Goal: Task Accomplishment & Management: Manage account settings

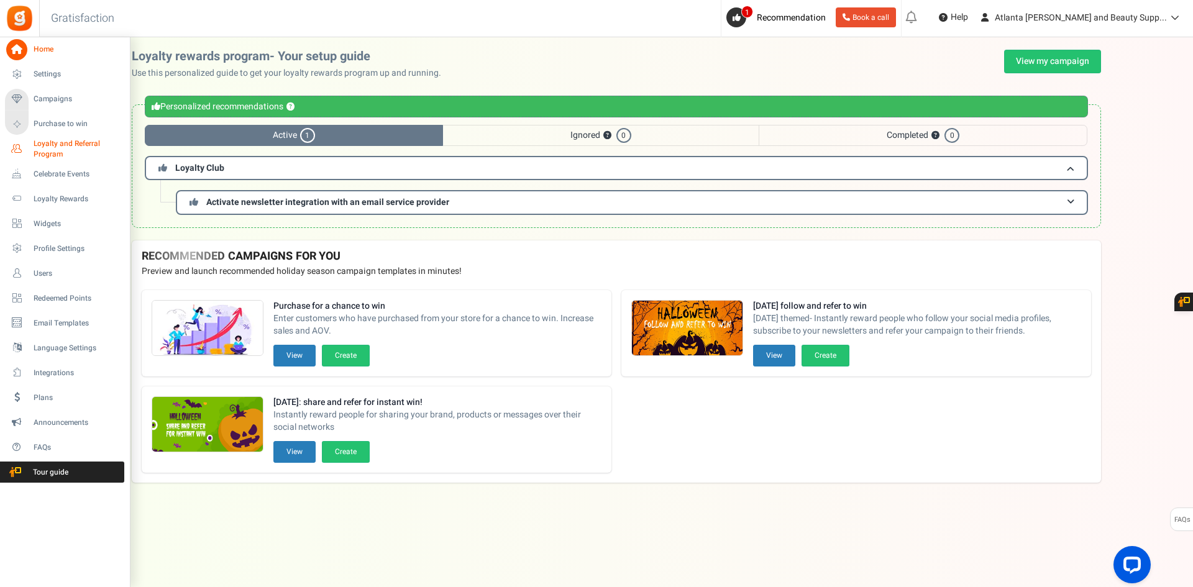
click at [46, 148] on span "Loyalty and Referral Program" at bounding box center [79, 149] width 91 height 21
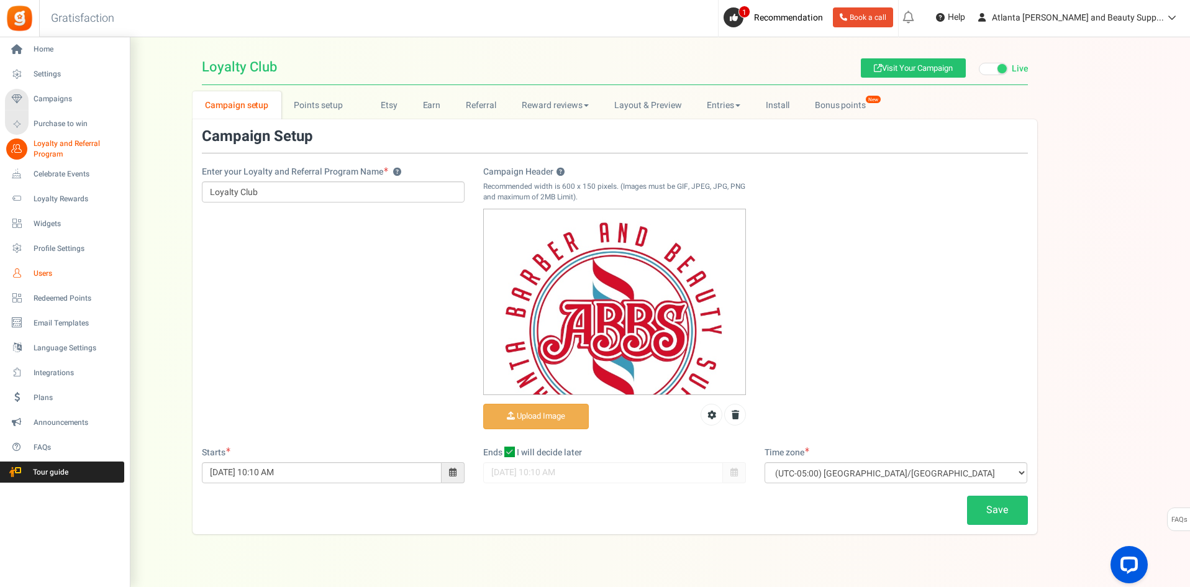
click at [45, 275] on span "Users" at bounding box center [77, 273] width 87 height 11
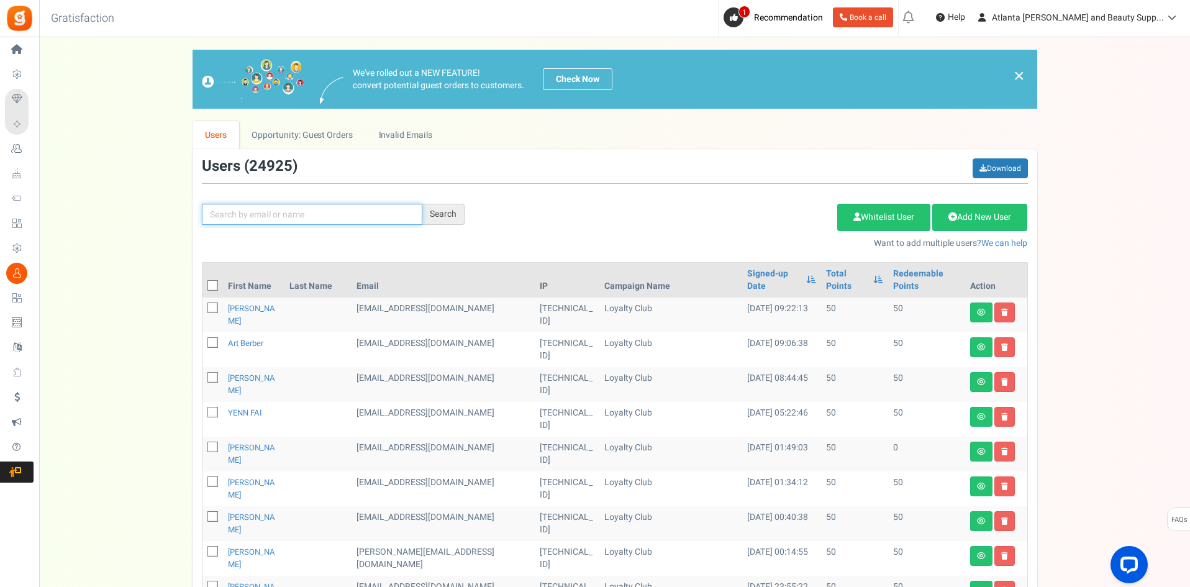
click at [370, 221] on input "text" at bounding box center [312, 214] width 221 height 21
paste input "modernbarbershop"
type input "modernbarbershop"
click at [435, 222] on div "Search" at bounding box center [443, 214] width 42 height 21
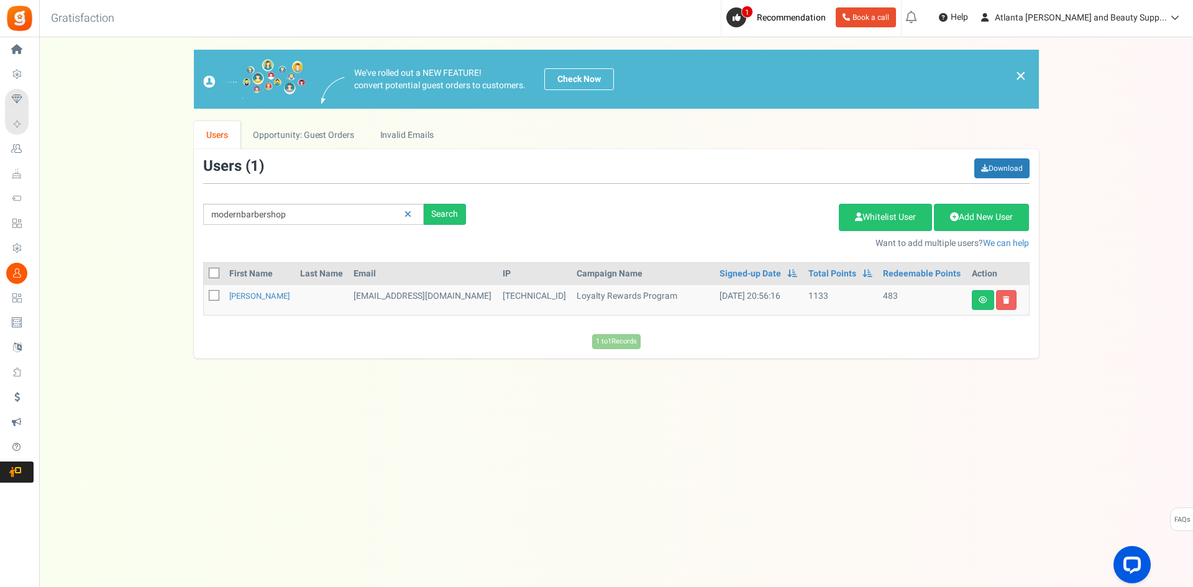
click at [728, 302] on td "[DATE] 20:56:16" at bounding box center [759, 300] width 88 height 30
click at [977, 299] on link at bounding box center [983, 300] width 22 height 20
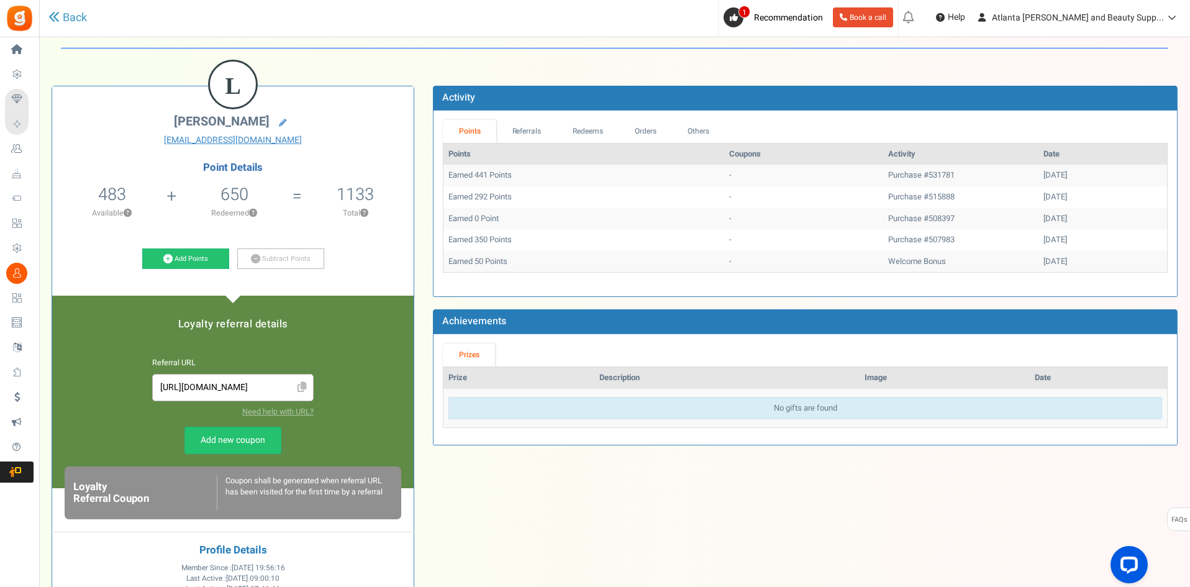
scroll to position [31, 0]
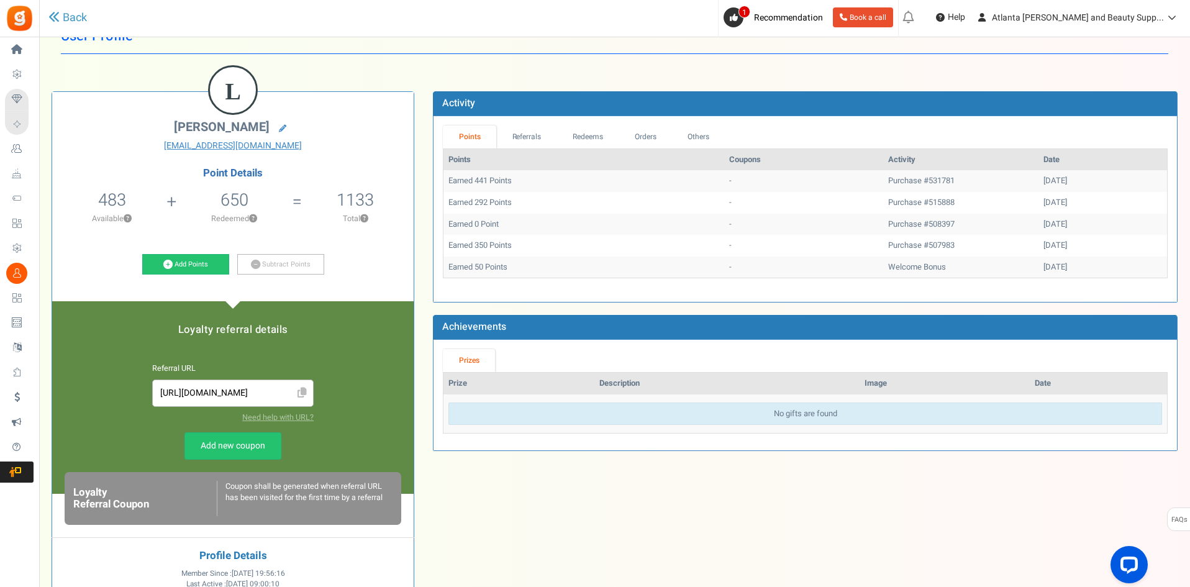
click at [849, 498] on div "L [PERSON_NAME] [EMAIL_ADDRESS][DOMAIN_NAME] Point Details 483 483 Redeemable 0…" at bounding box center [614, 394] width 1145 height 642
click at [533, 138] on link "Referrals" at bounding box center [526, 137] width 61 height 23
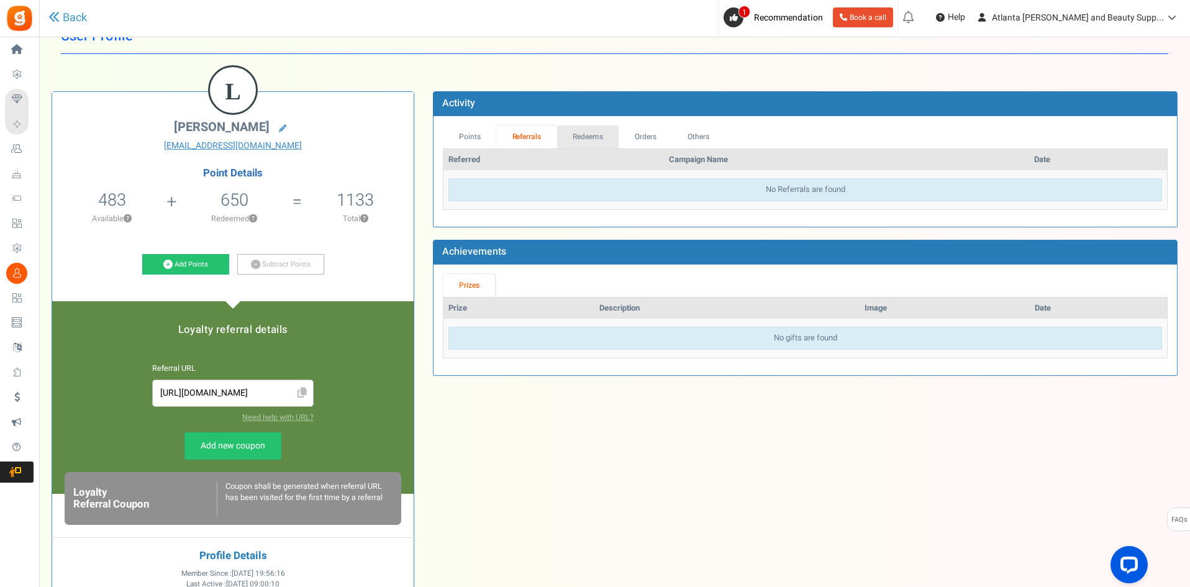
click at [570, 144] on link "Redeems" at bounding box center [588, 137] width 62 height 23
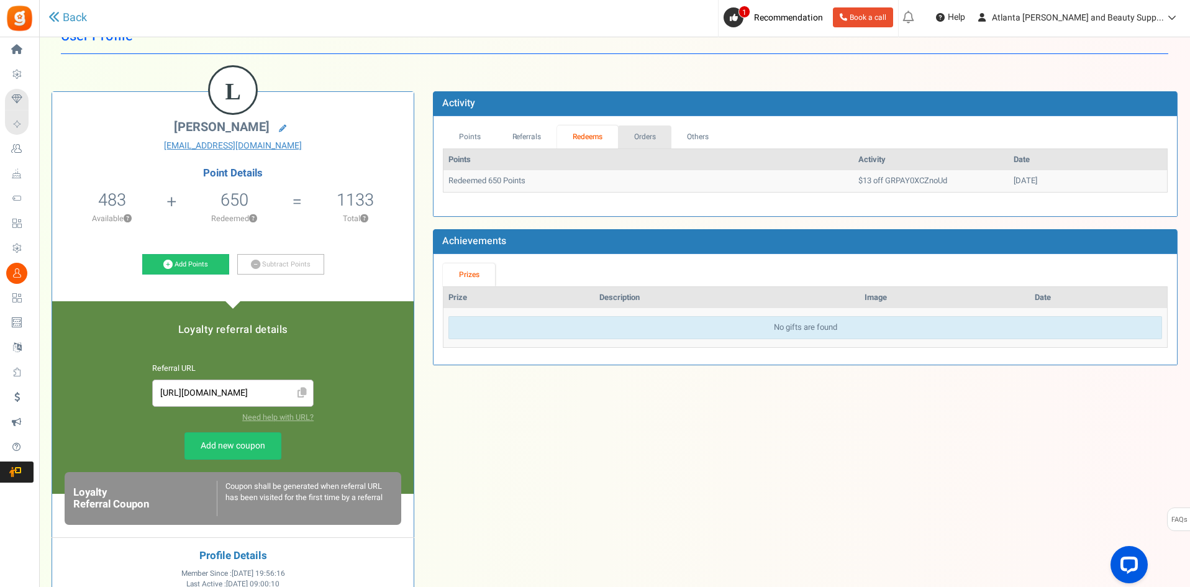
click at [641, 144] on link "Orders" at bounding box center [644, 137] width 53 height 23
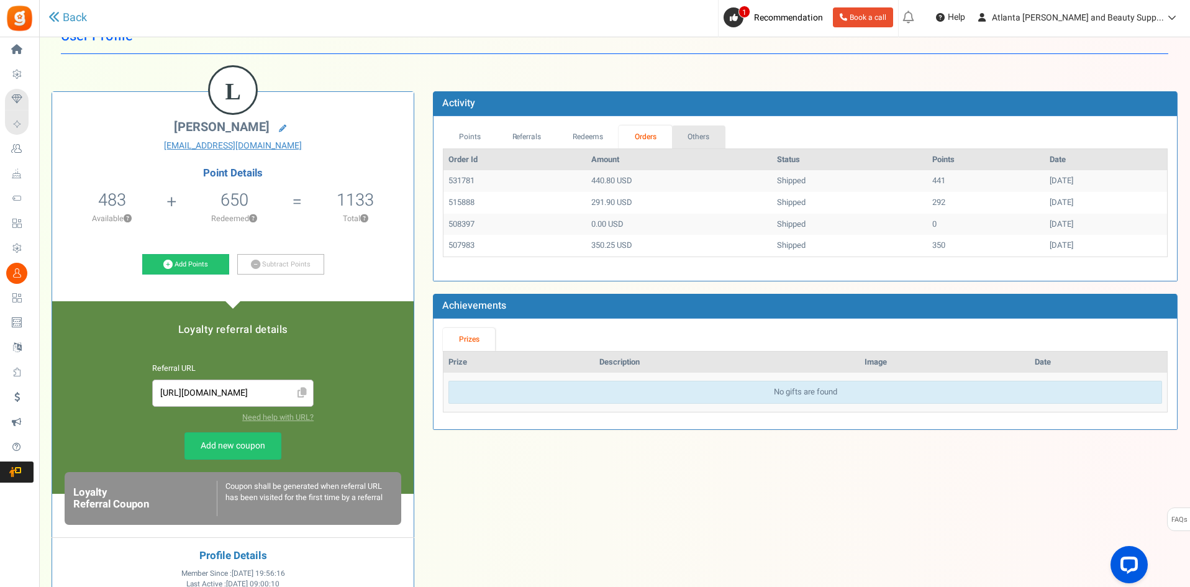
click at [705, 135] on link "Others" at bounding box center [698, 137] width 53 height 23
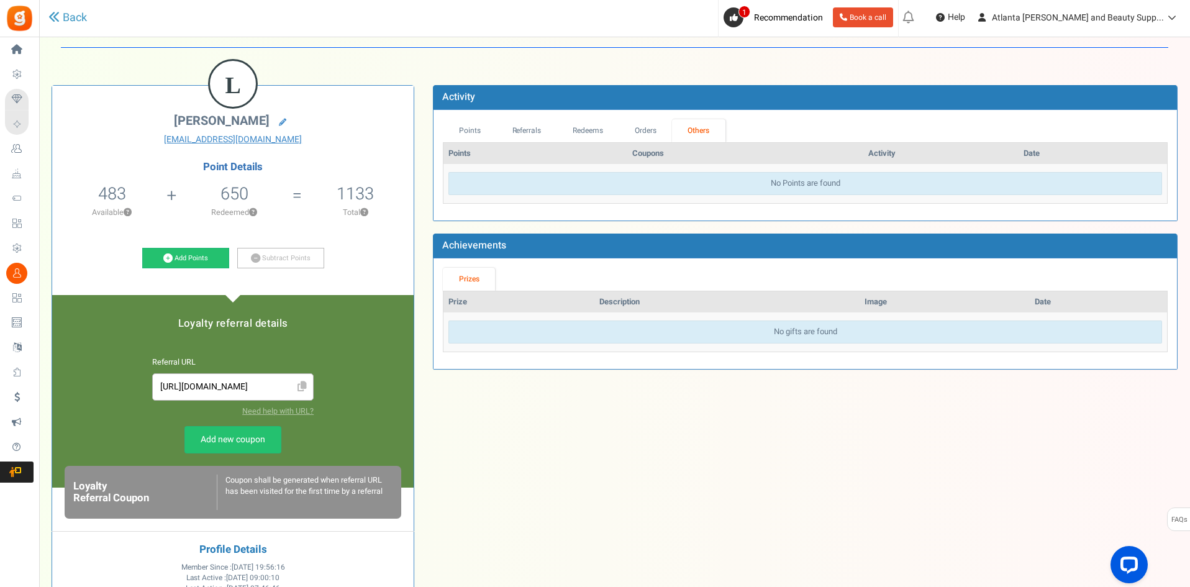
scroll to position [0, 0]
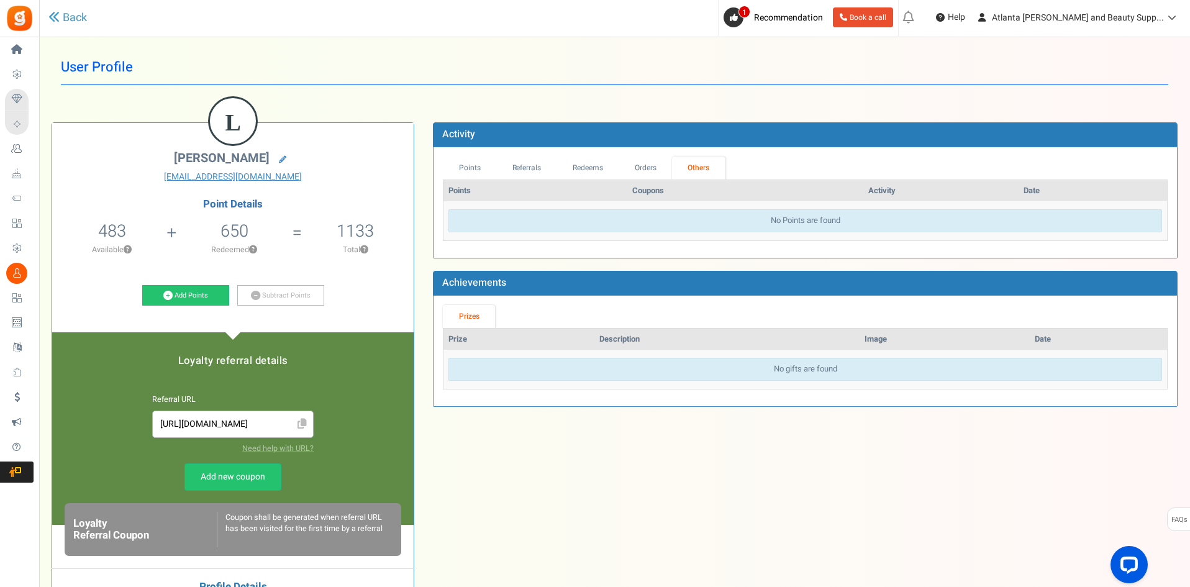
click at [356, 158] on h2 "[PERSON_NAME]" at bounding box center [233, 159] width 343 height 17
click at [252, 249] on button "?" at bounding box center [253, 250] width 8 height 8
click at [278, 293] on link "Subtract Points" at bounding box center [280, 295] width 87 height 21
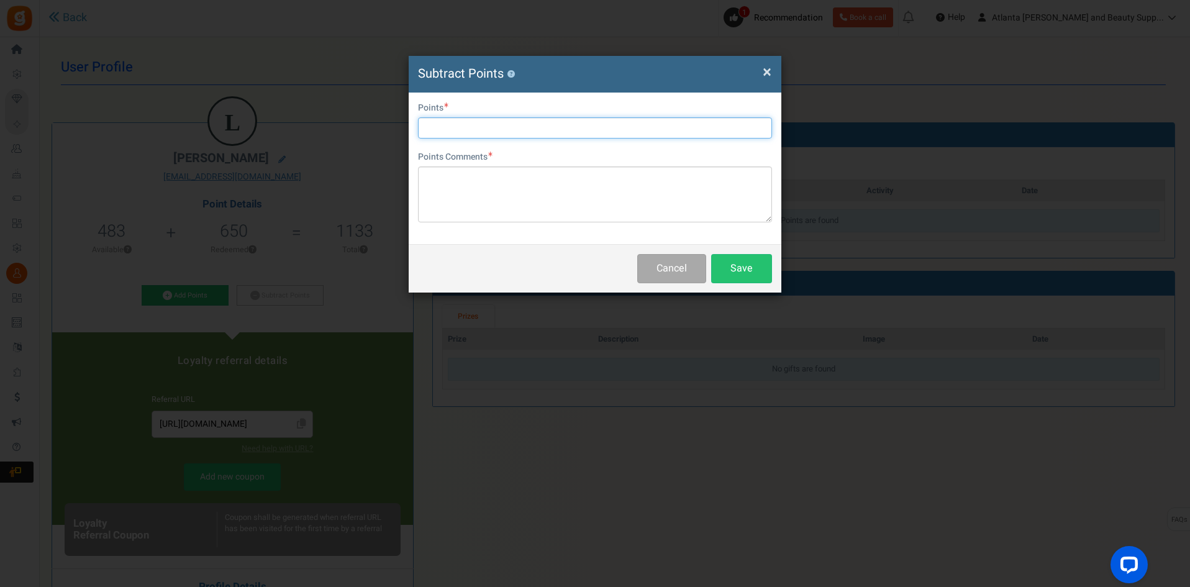
click at [527, 135] on input "text" at bounding box center [595, 127] width 354 height 21
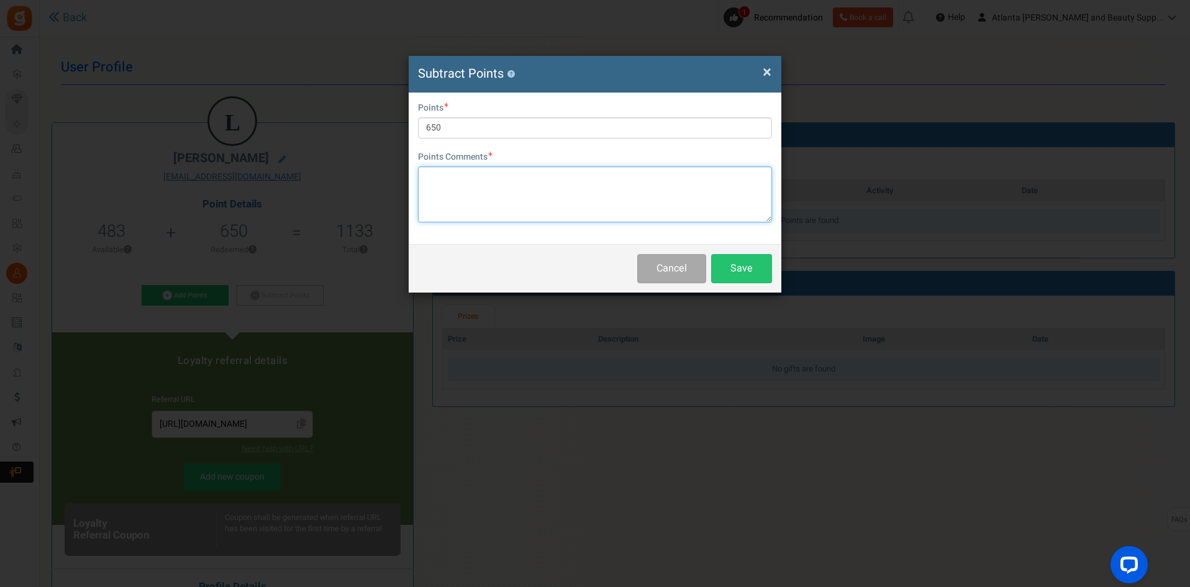
click at [527, 176] on textarea at bounding box center [595, 195] width 354 height 56
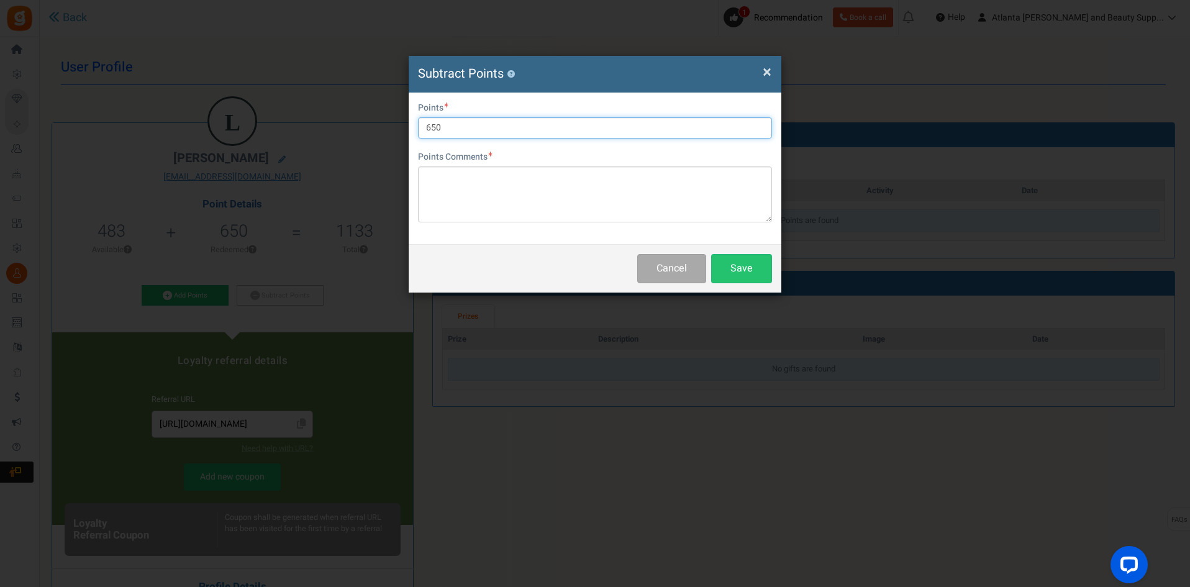
click at [566, 129] on input "650" at bounding box center [595, 127] width 354 height 21
type input "483"
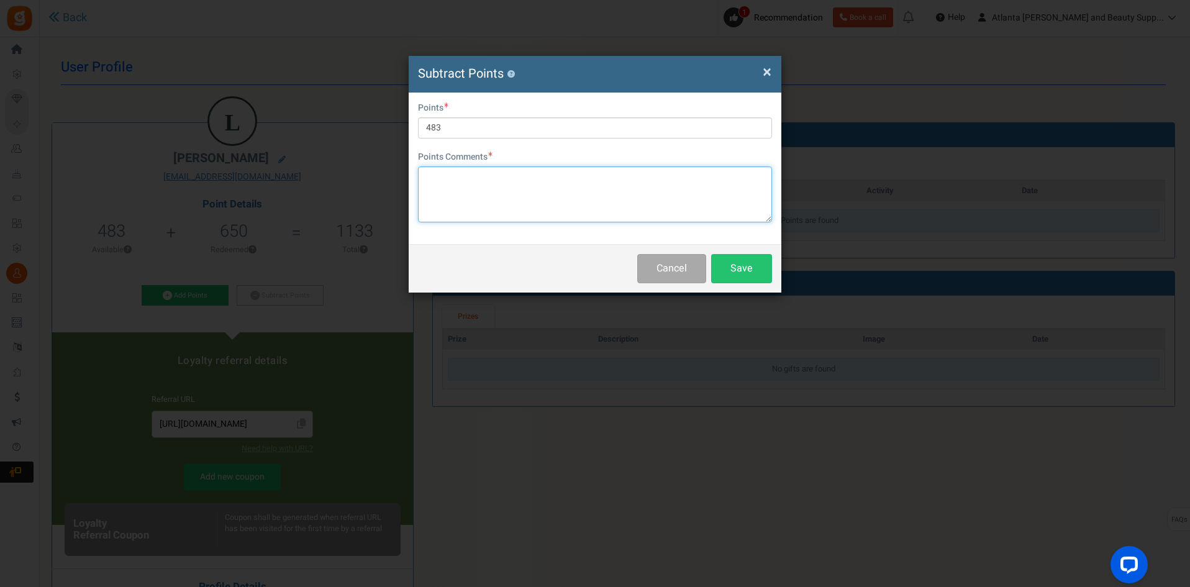
click at [558, 186] on textarea at bounding box center [595, 195] width 354 height 56
type textarea "Used for order"
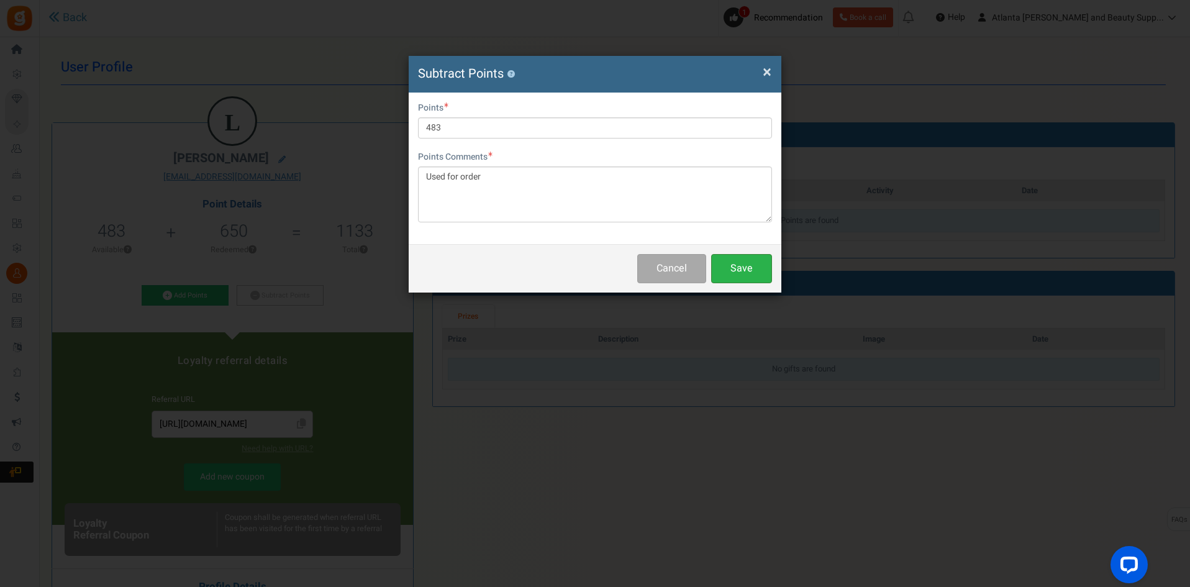
click at [744, 276] on button "Save" at bounding box center [741, 268] width 61 height 29
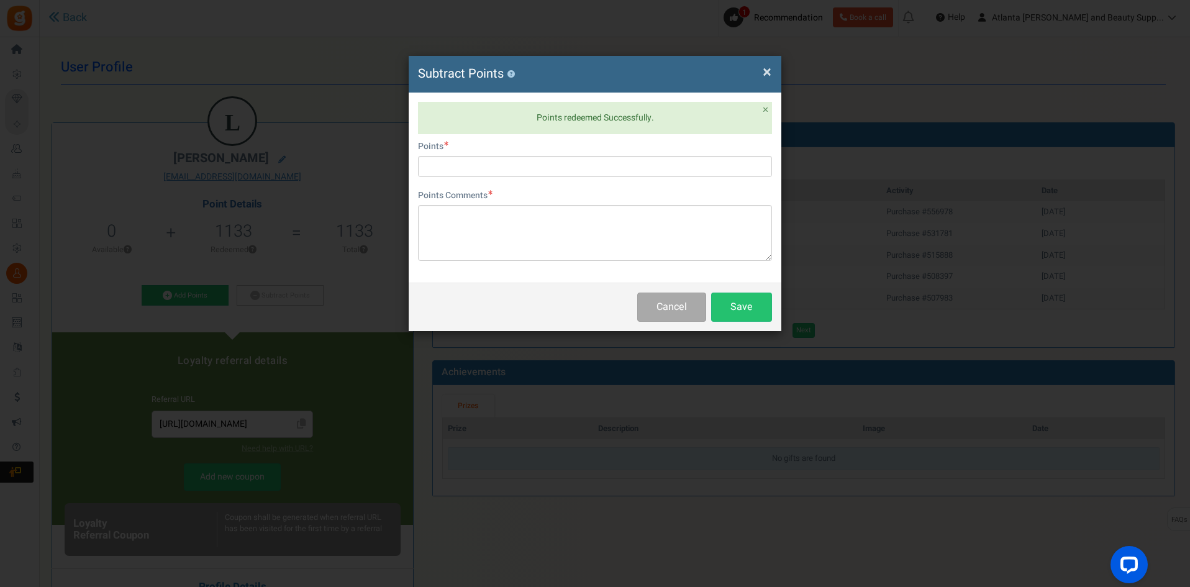
click at [771, 63] on span "×" at bounding box center [767, 72] width 9 height 24
